Goal: Complete application form: Complete application form

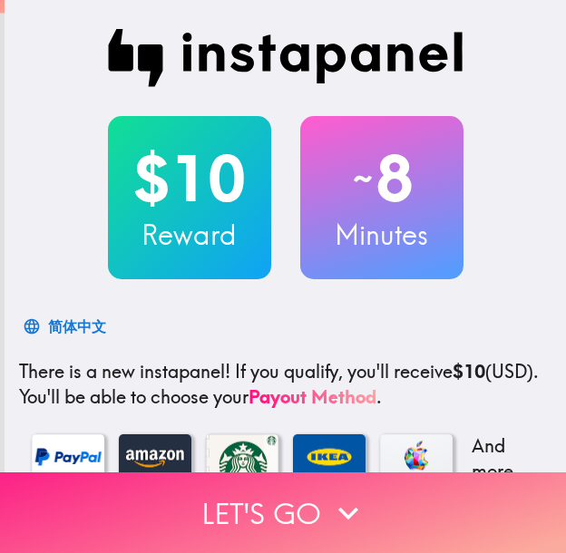
click at [413, 490] on button "Let's go" at bounding box center [283, 512] width 566 height 81
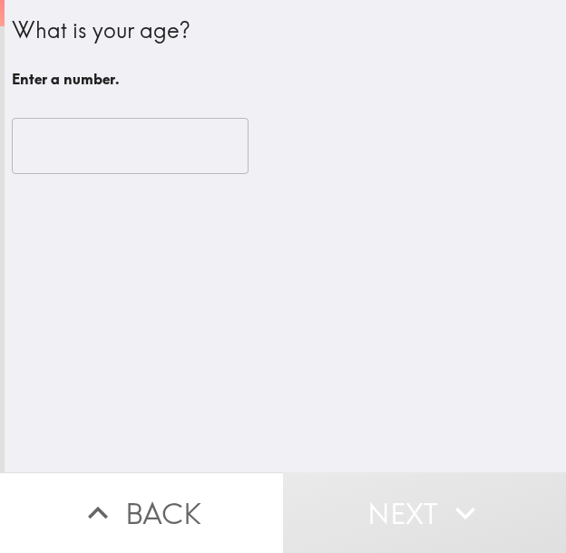
click at [104, 135] on input "number" at bounding box center [130, 146] width 237 height 56
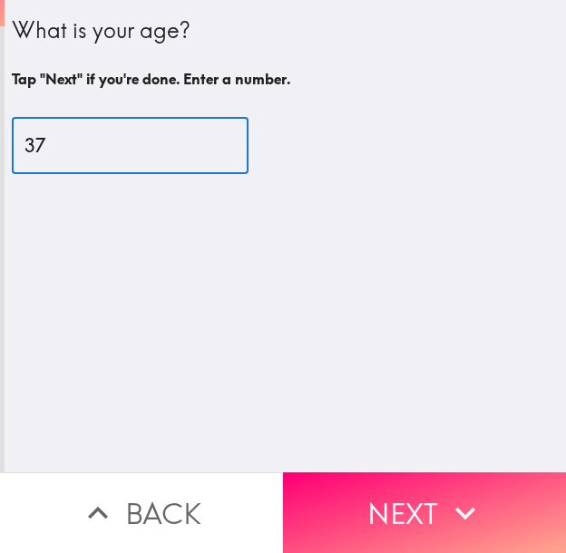
type input "37"
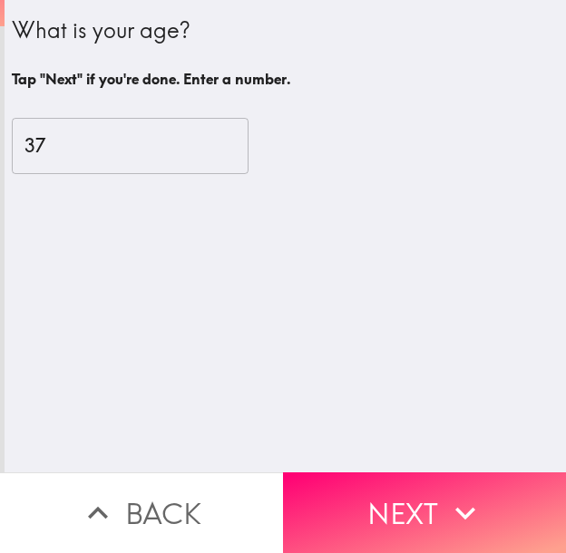
click at [445, 493] on icon "button" at bounding box center [465, 513] width 40 height 40
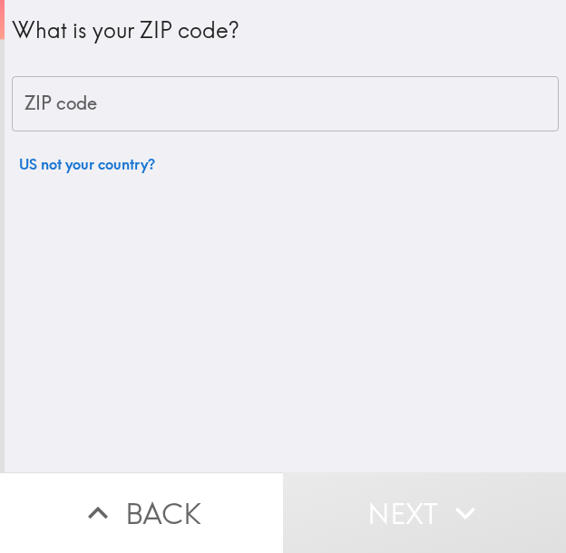
click at [178, 116] on input "ZIP code" at bounding box center [285, 104] width 547 height 56
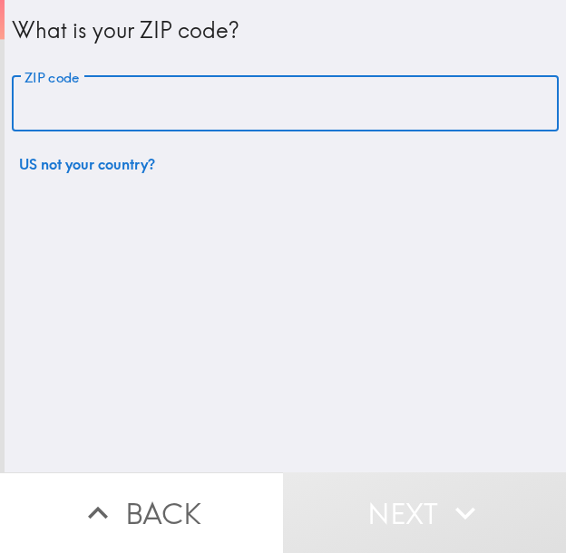
paste input "33621"
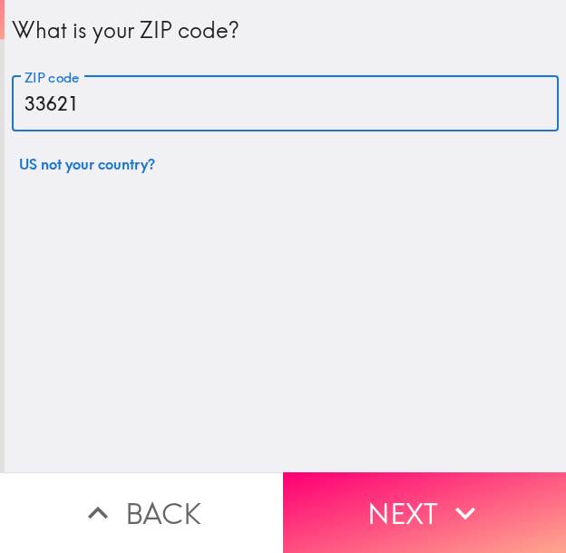
type input "33621"
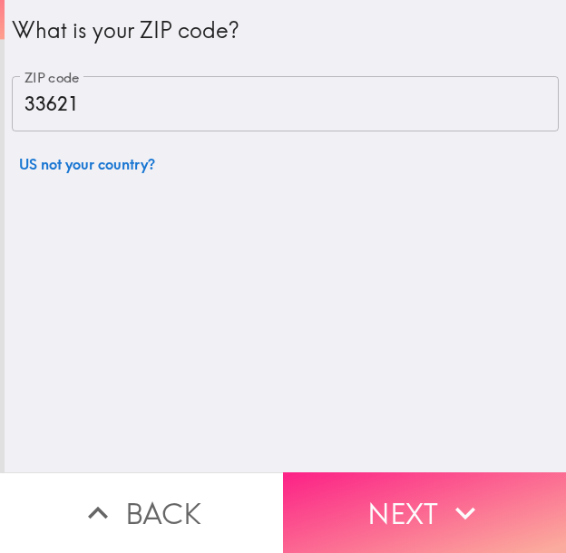
click at [412, 508] on button "Next" at bounding box center [424, 512] width 283 height 81
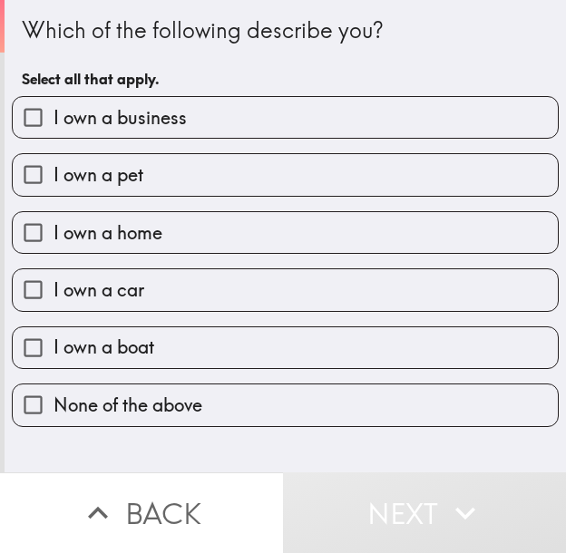
drag, startPoint x: 268, startPoint y: 96, endPoint x: 275, endPoint y: 114, distance: 19.5
click at [268, 97] on label "I own a business" at bounding box center [285, 117] width 545 height 41
click at [54, 97] on input "I own a business" at bounding box center [33, 117] width 41 height 41
checkbox input "true"
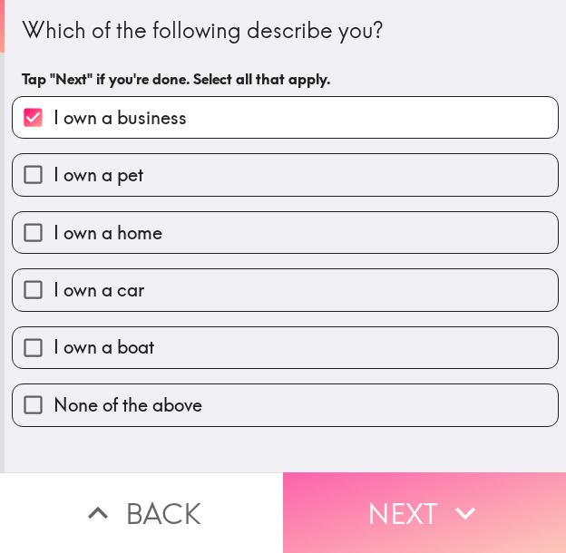
click at [369, 490] on button "Next" at bounding box center [424, 512] width 283 height 81
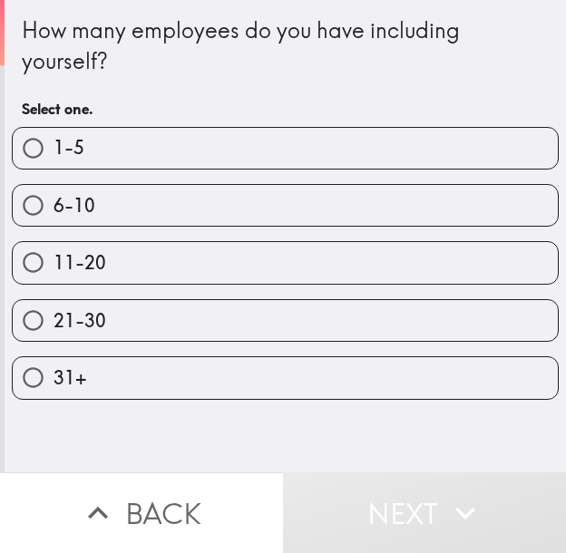
click at [204, 264] on label "11-20" at bounding box center [285, 262] width 545 height 41
click at [54, 264] on input "11-20" at bounding box center [33, 262] width 41 height 41
radio input "true"
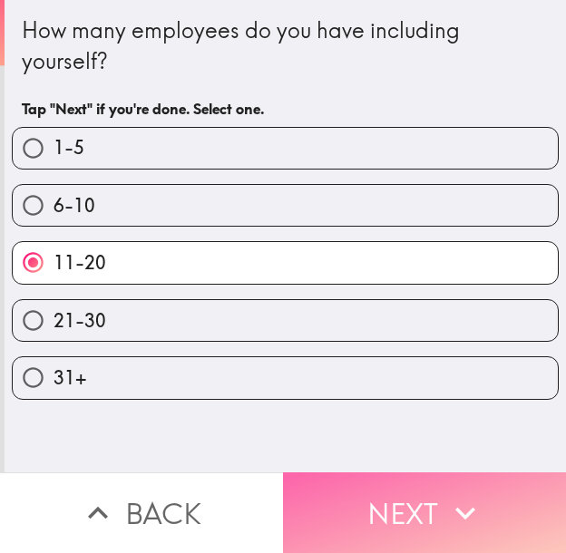
click at [409, 511] on button "Next" at bounding box center [424, 512] width 283 height 81
